Goal: Find specific page/section: Find specific page/section

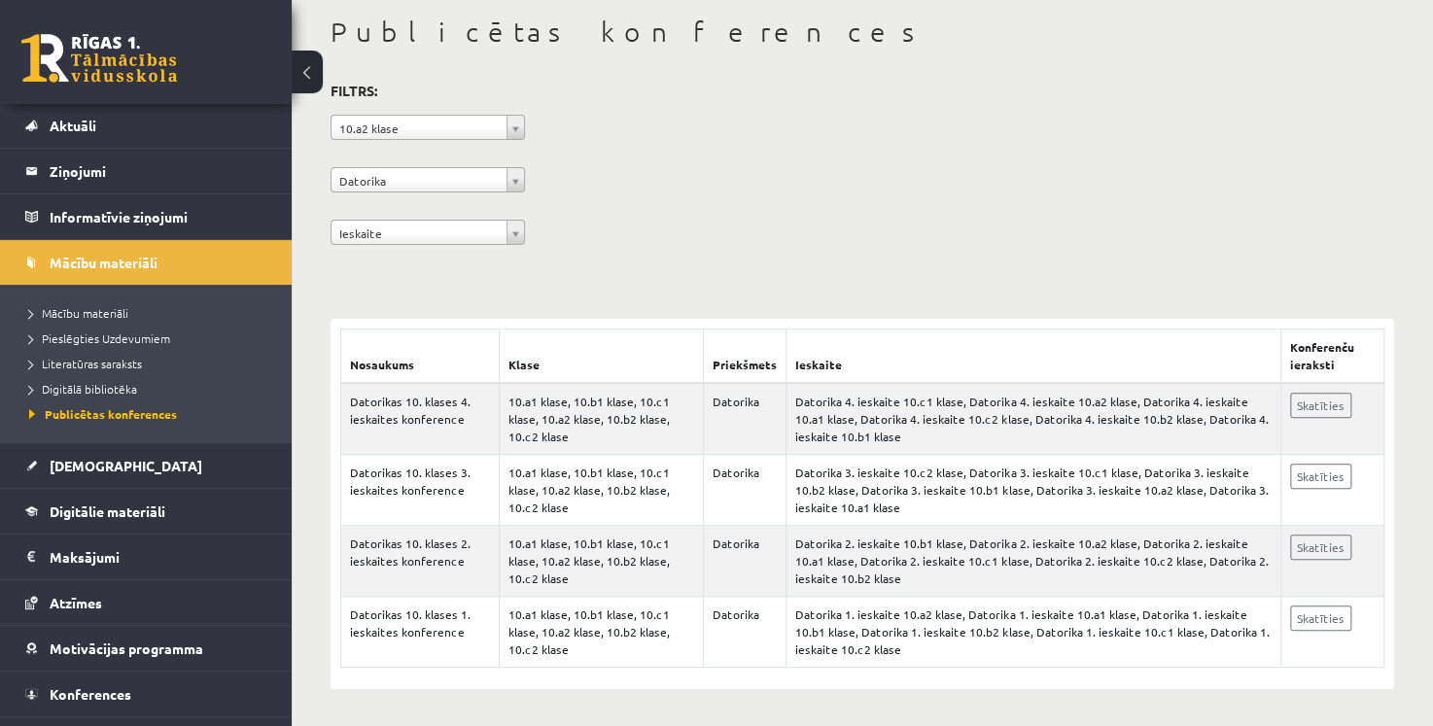
scroll to position [80, 0]
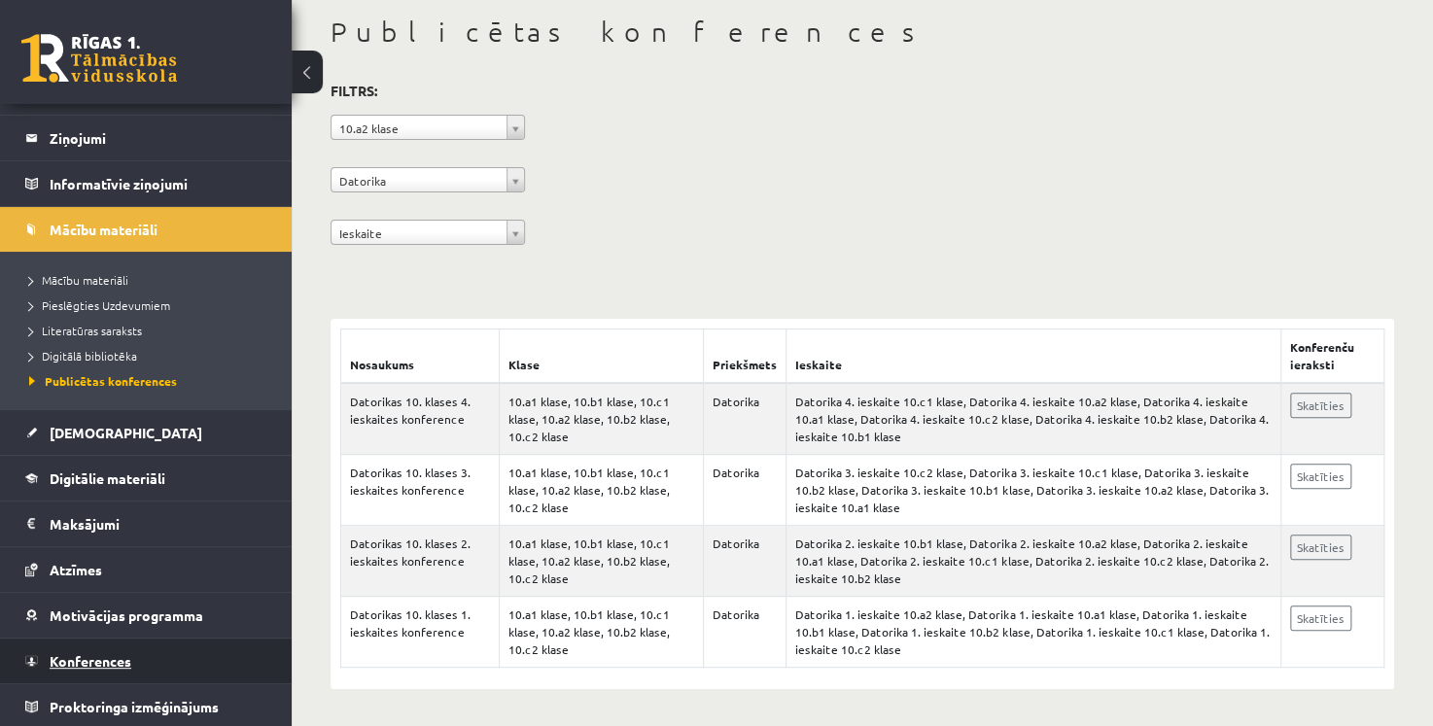
click at [127, 655] on span "Konferences" at bounding box center [91, 660] width 82 height 17
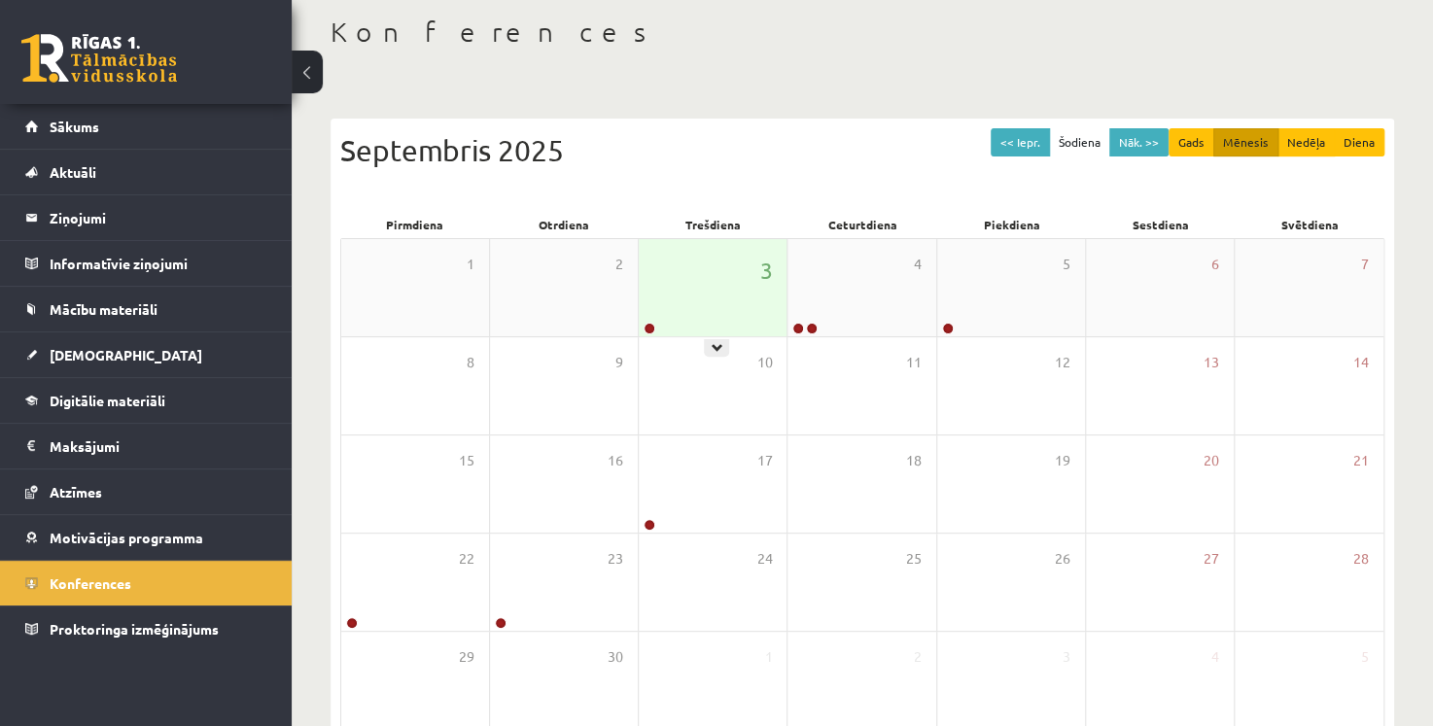
click at [706, 298] on div "3" at bounding box center [713, 287] width 148 height 97
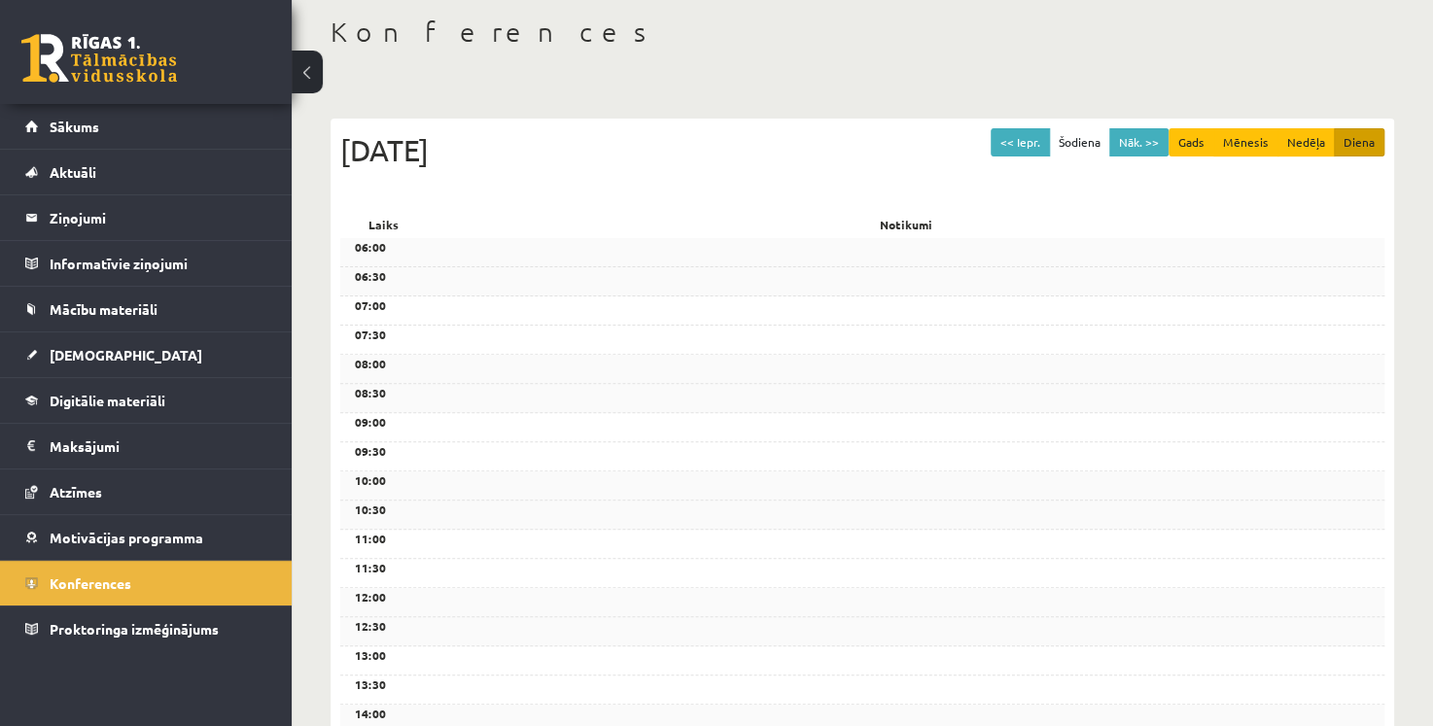
click at [1196, 204] on div "<< Iepr. Šodiena Nāk. >> Gads Mēnesis Nedēļa Diena [DATE]" at bounding box center [862, 169] width 1044 height 83
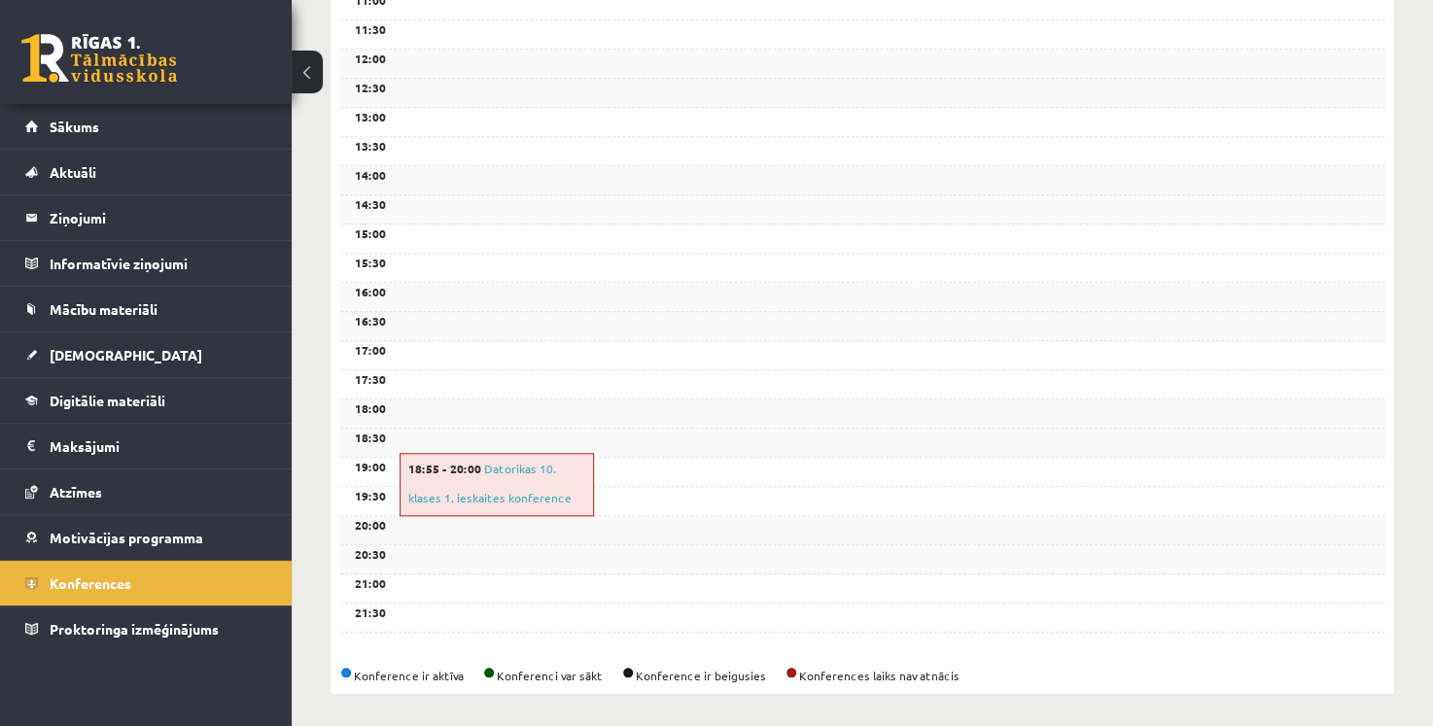
scroll to position [638, 0]
click at [570, 494] on div "18:55 - 20:00 Datorikas 10. klases 1. ieskaites konference" at bounding box center [496, 483] width 194 height 63
click at [86, 115] on link "Sākums" at bounding box center [146, 126] width 242 height 45
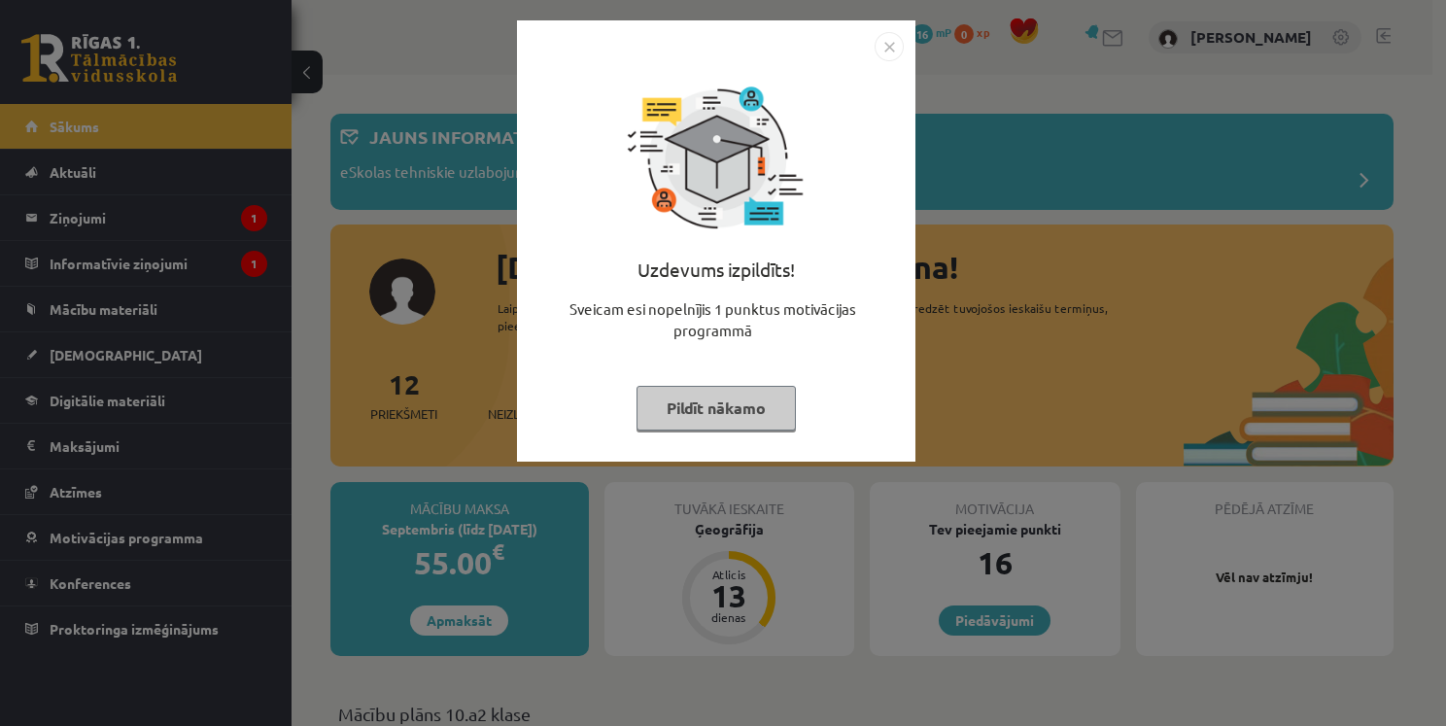
click at [889, 53] on img "Close" at bounding box center [889, 46] width 29 height 29
